Goal: Task Accomplishment & Management: Manage account settings

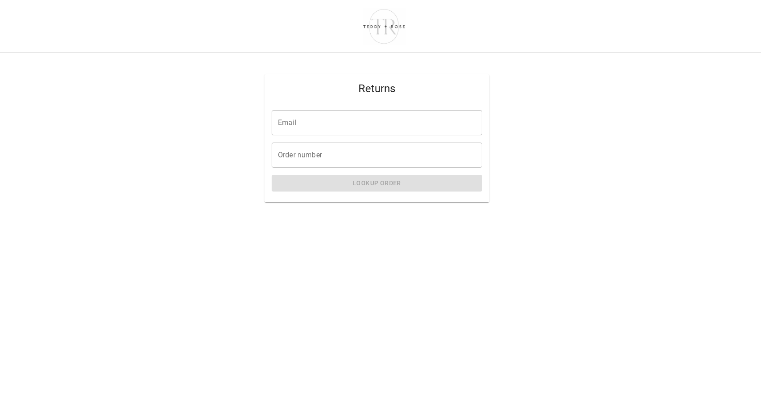
click at [337, 156] on input "Order number" at bounding box center [377, 155] width 210 height 25
type input "*****"
click at [324, 125] on input "Email" at bounding box center [377, 122] width 210 height 25
type input "**********"
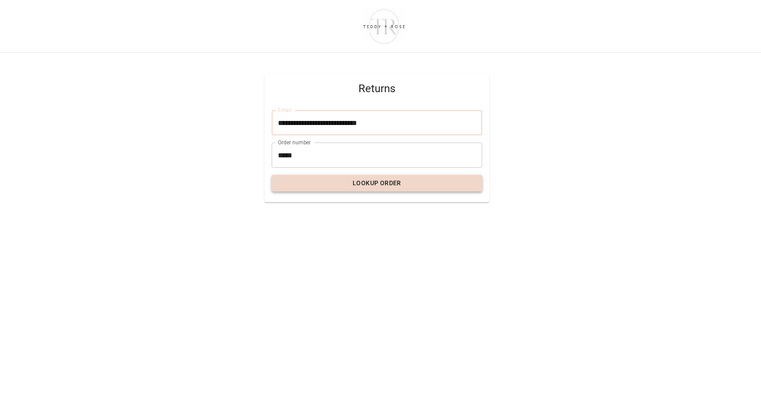
click at [365, 179] on button "Lookup Order" at bounding box center [377, 183] width 210 height 17
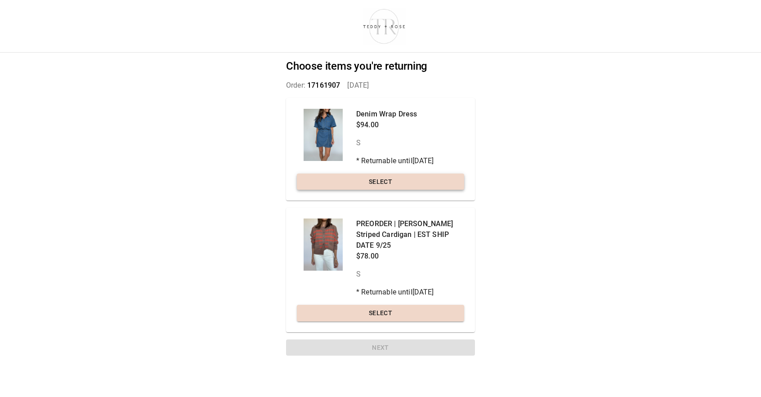
click at [366, 180] on button "Select" at bounding box center [380, 182] width 167 height 17
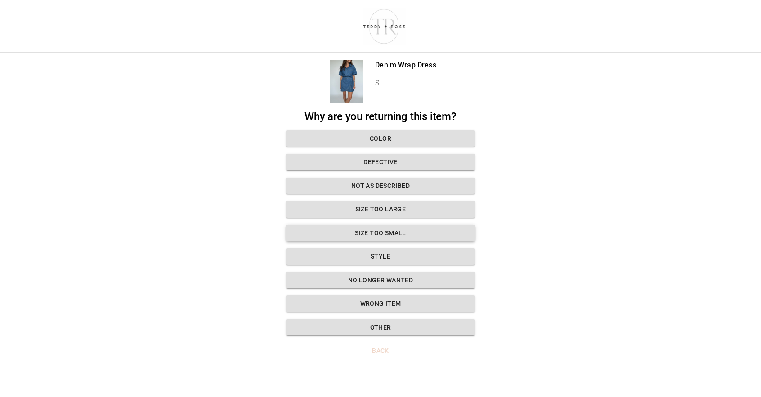
click at [389, 233] on button "Size too small" at bounding box center [380, 233] width 189 height 17
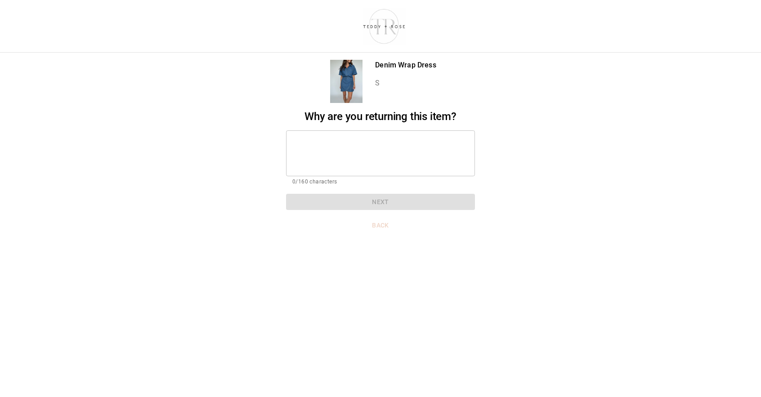
click at [368, 160] on textarea at bounding box center [380, 153] width 176 height 31
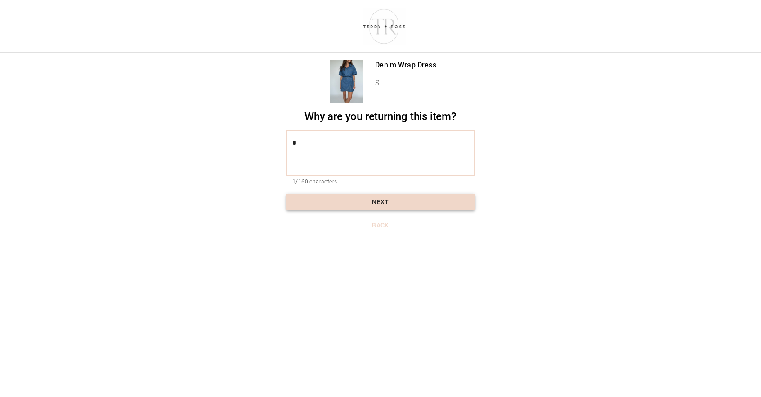
type textarea "*"
click at [381, 209] on button "Next" at bounding box center [380, 202] width 189 height 17
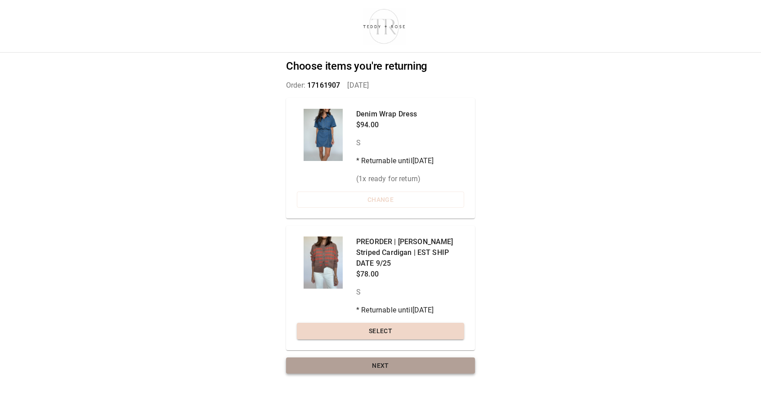
click at [397, 357] on button "Next" at bounding box center [380, 365] width 189 height 17
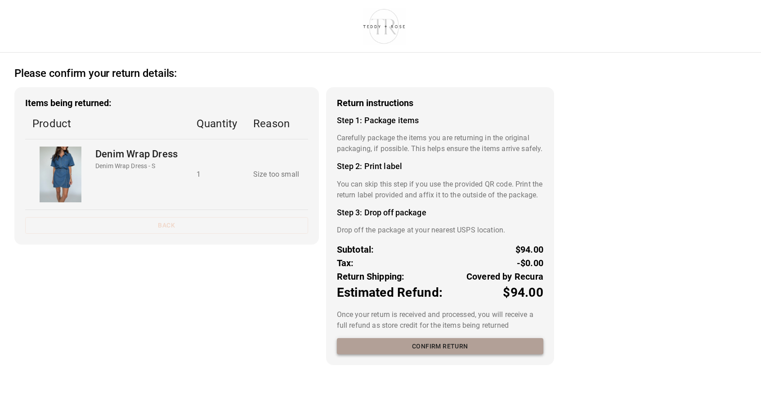
click at [422, 355] on button "Confirm return" at bounding box center [440, 346] width 206 height 17
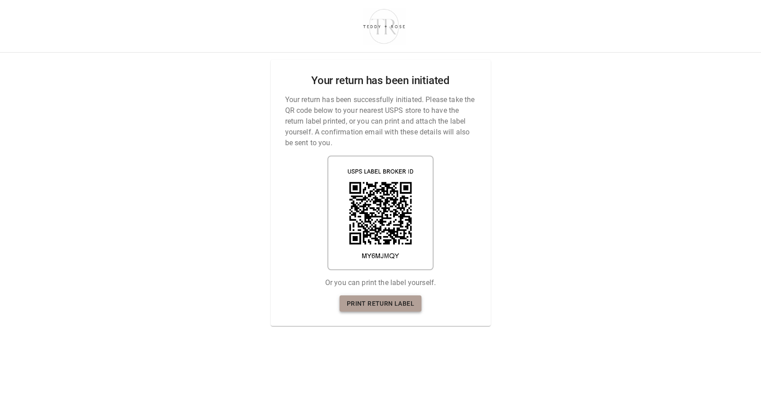
click at [399, 306] on link "Print return label" at bounding box center [381, 303] width 82 height 17
click at [375, 304] on link "Print return label" at bounding box center [381, 303] width 82 height 17
